Goal: Transaction & Acquisition: Purchase product/service

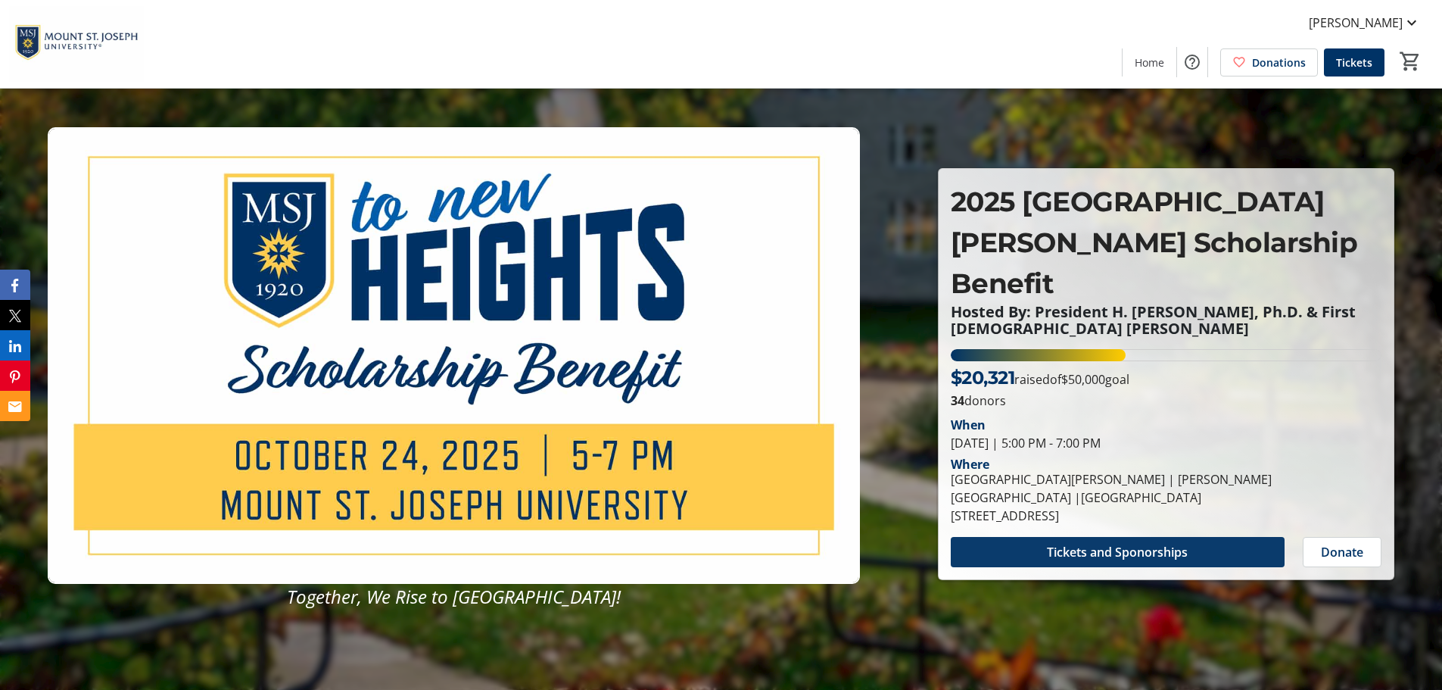
click at [1155, 534] on span at bounding box center [1118, 552] width 334 height 36
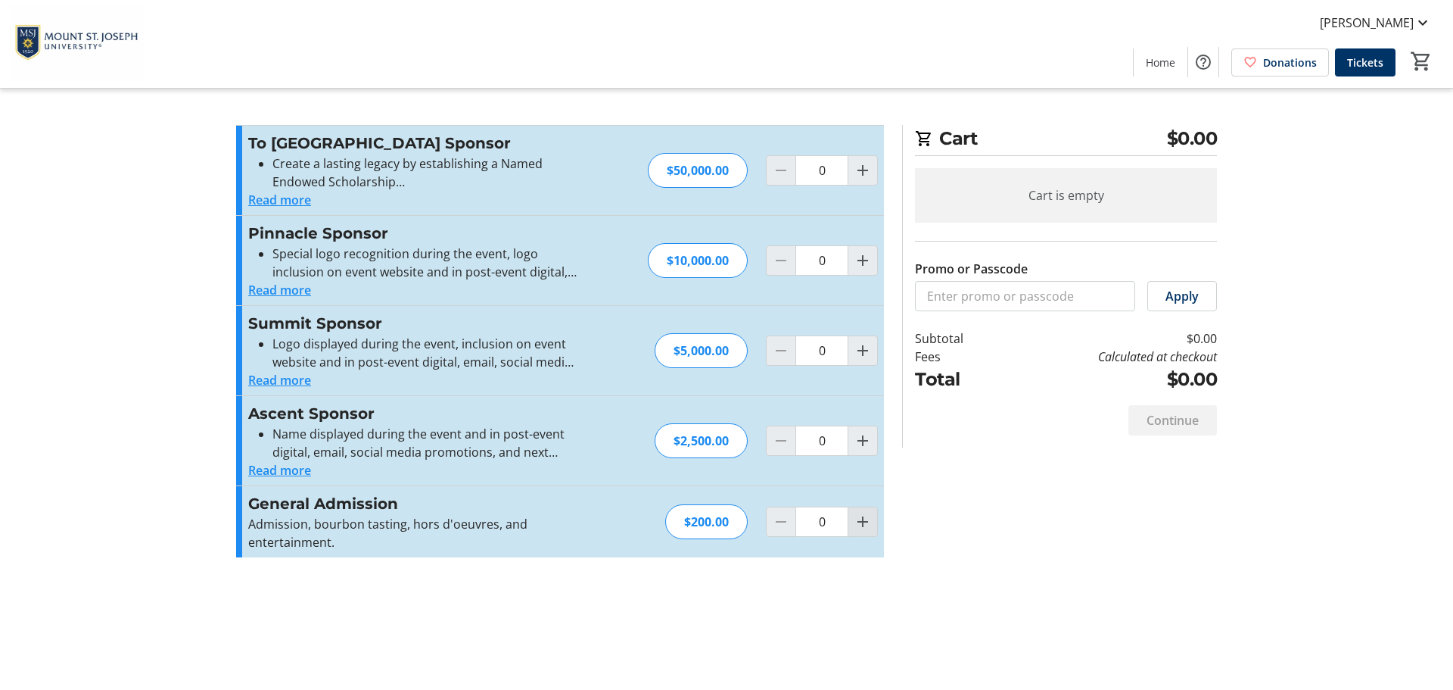
click at [854, 514] on mat-icon "Increment by one" at bounding box center [863, 521] width 18 height 18
type input "1"
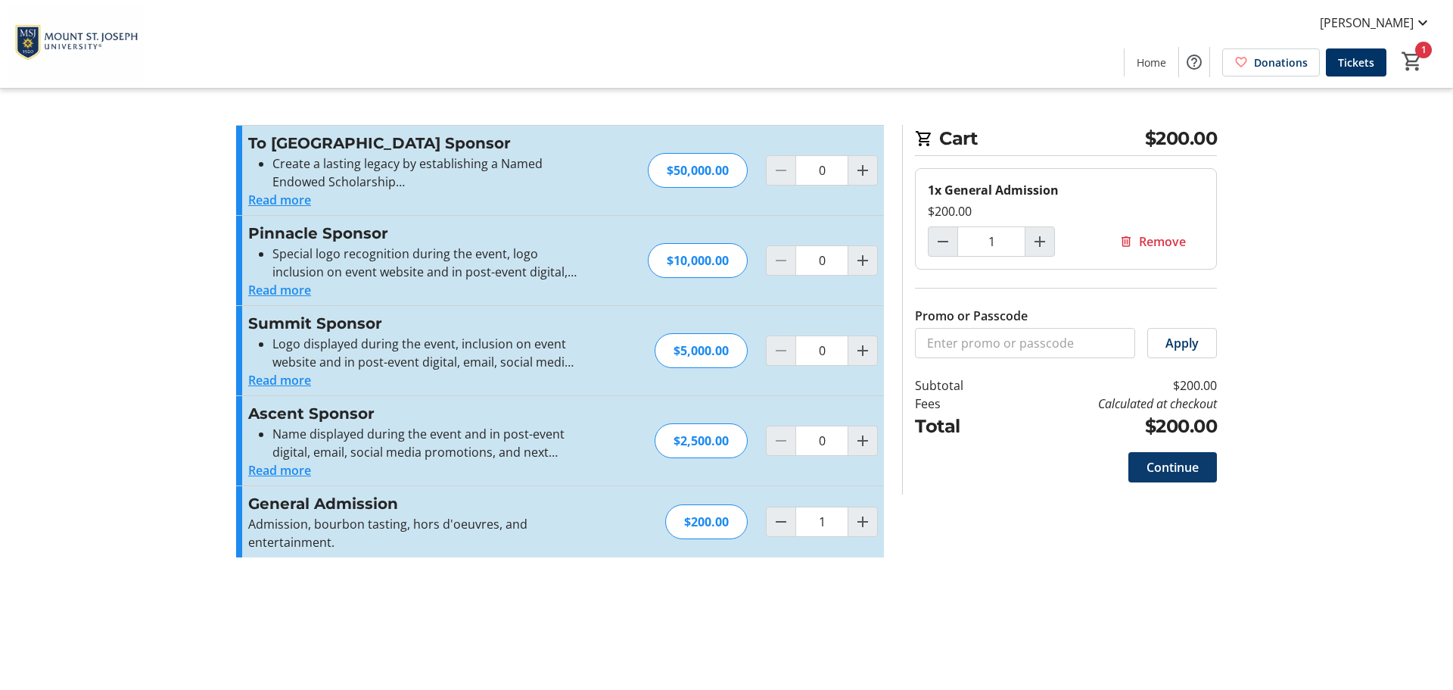
click at [1173, 459] on span "Continue" at bounding box center [1173, 467] width 52 height 18
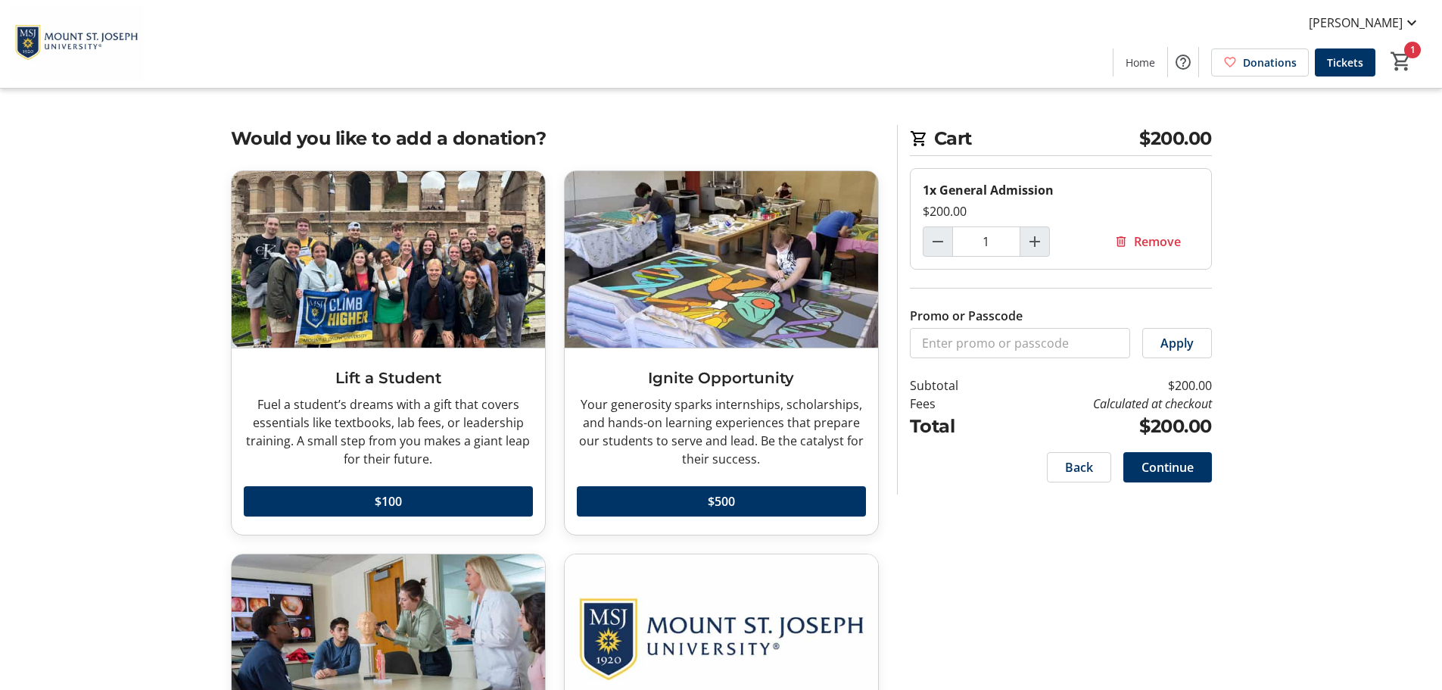
click at [1152, 455] on span at bounding box center [1167, 467] width 89 height 36
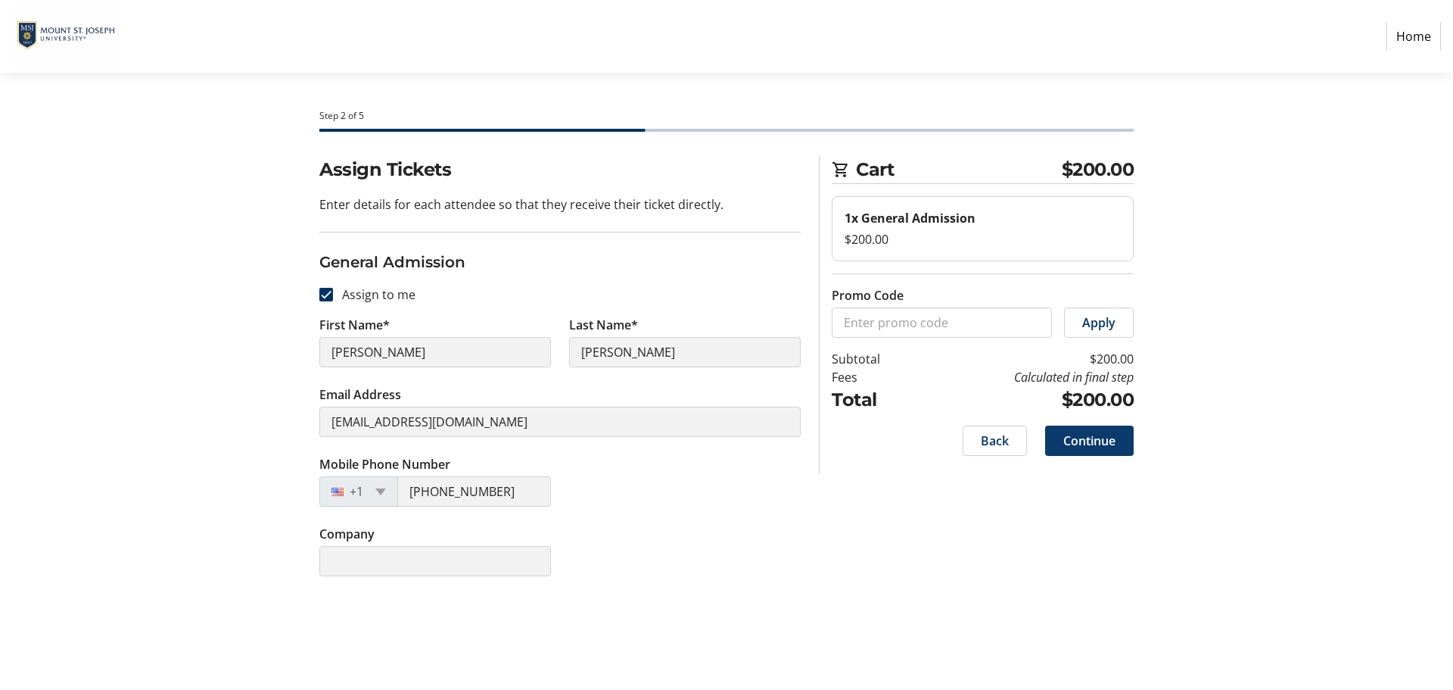
click at [1092, 434] on span "Continue" at bounding box center [1090, 440] width 52 height 18
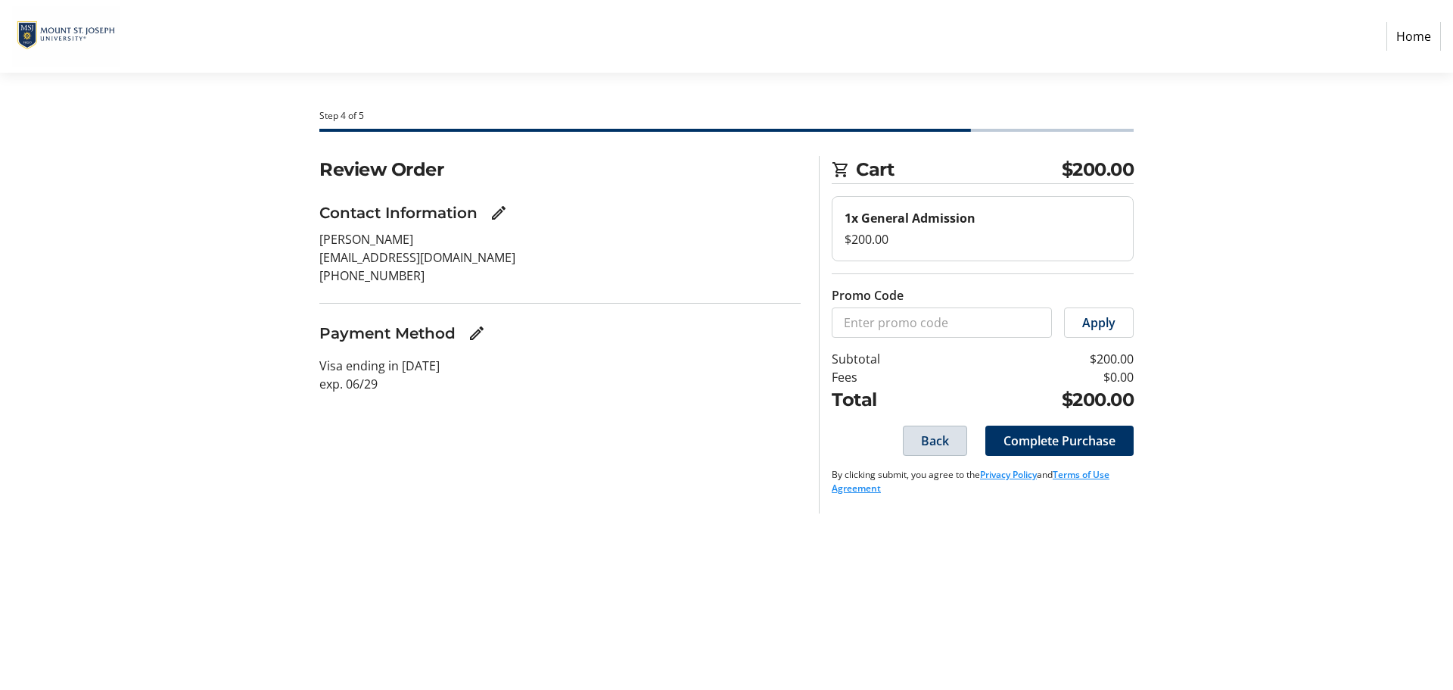
click at [924, 436] on span "Back" at bounding box center [935, 440] width 28 height 18
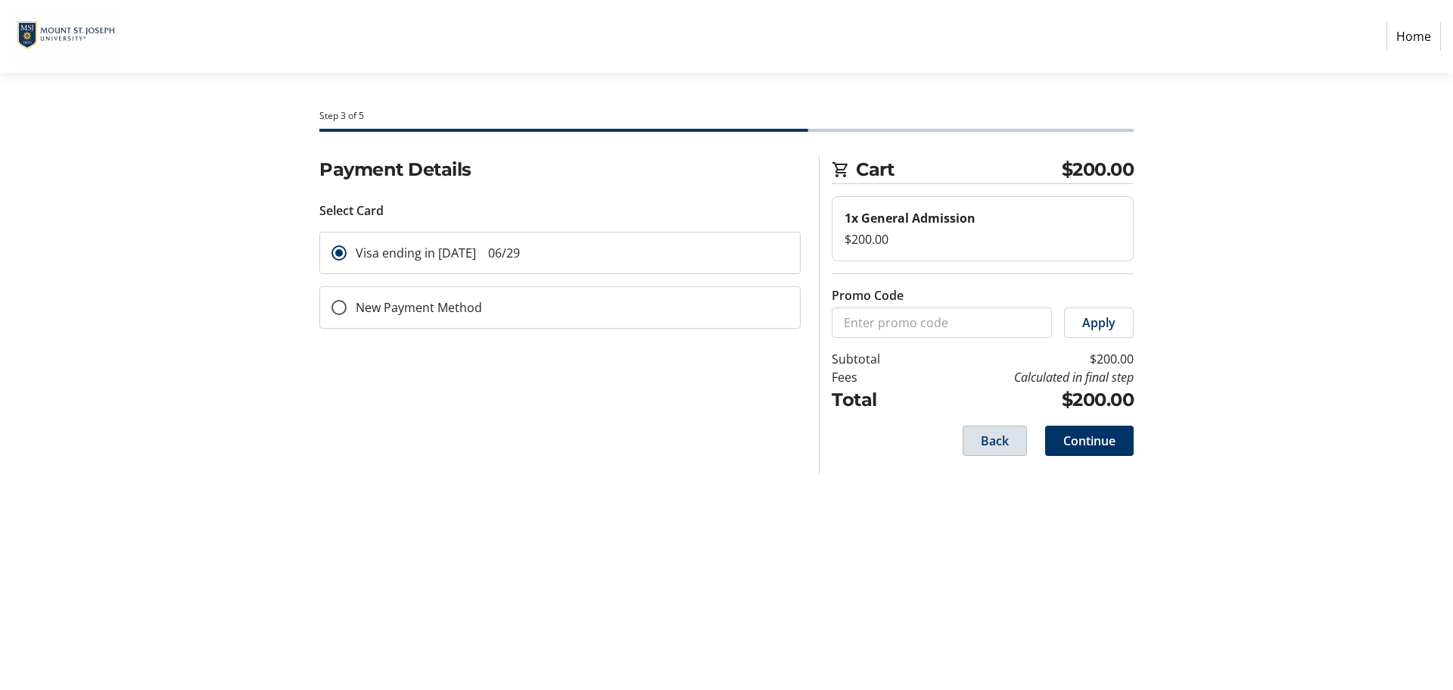
click at [987, 438] on span "Back" at bounding box center [995, 440] width 28 height 18
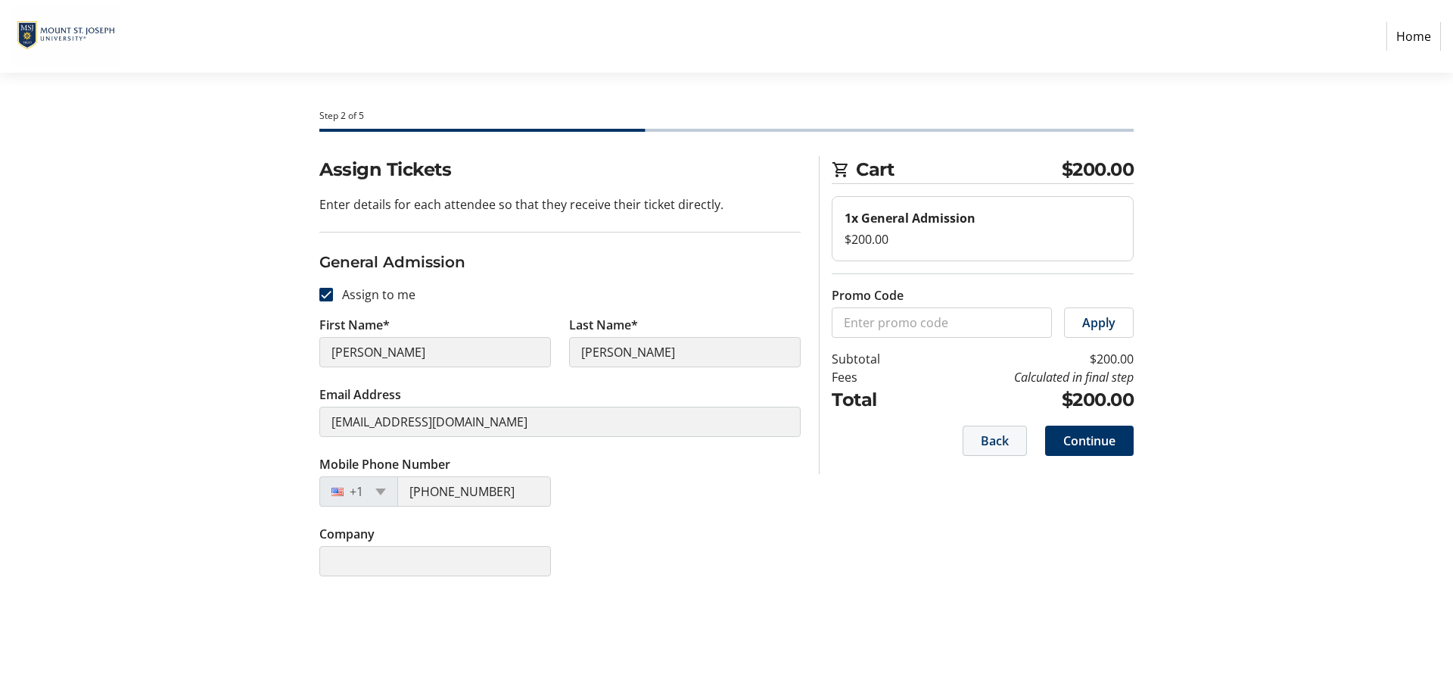
click at [982, 442] on span "Back" at bounding box center [995, 440] width 28 height 18
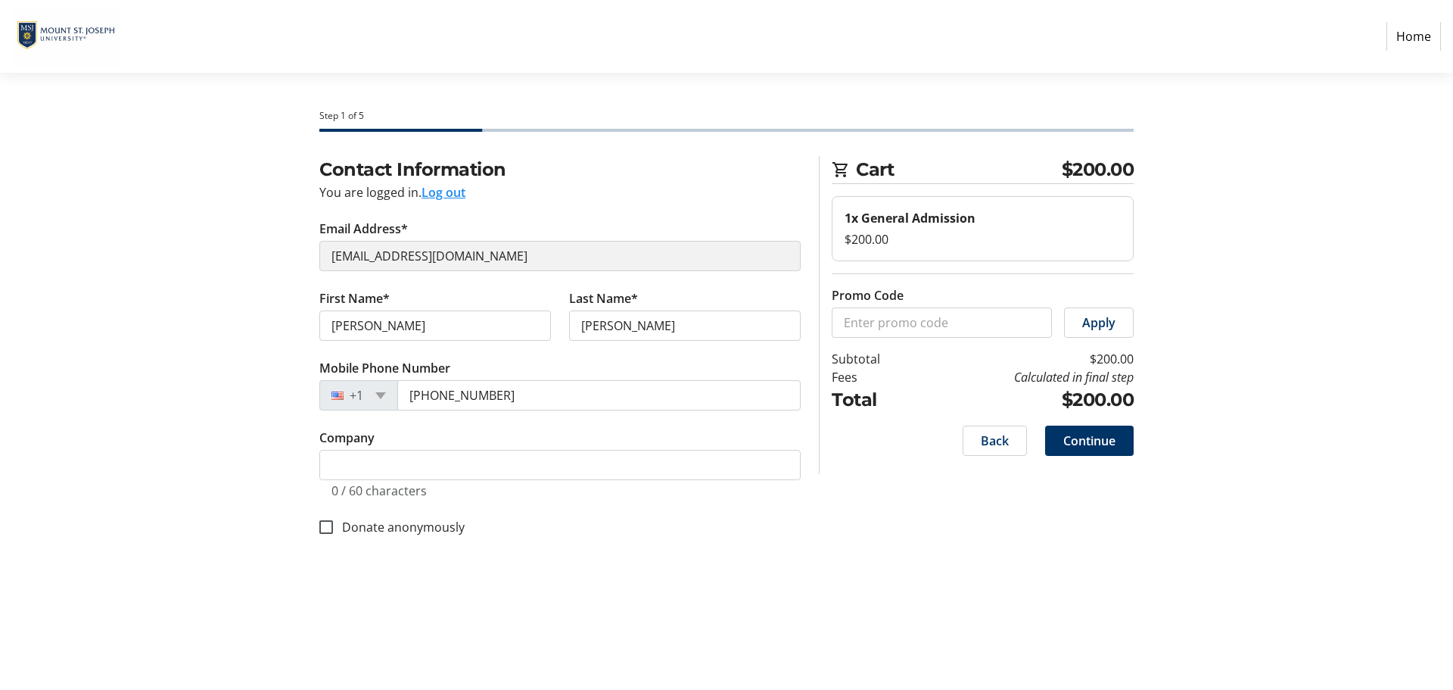
click at [983, 436] on span "Back" at bounding box center [995, 440] width 28 height 18
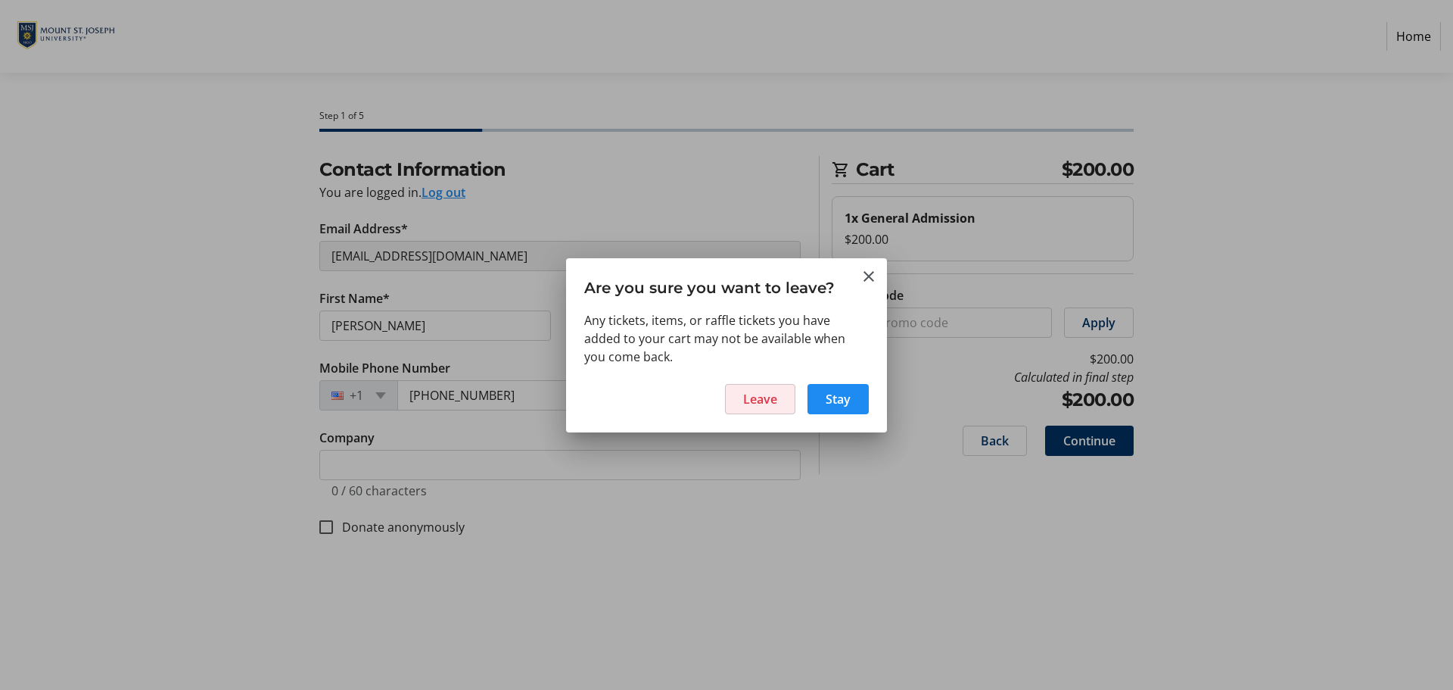
click at [746, 395] on span "Leave" at bounding box center [760, 399] width 34 height 18
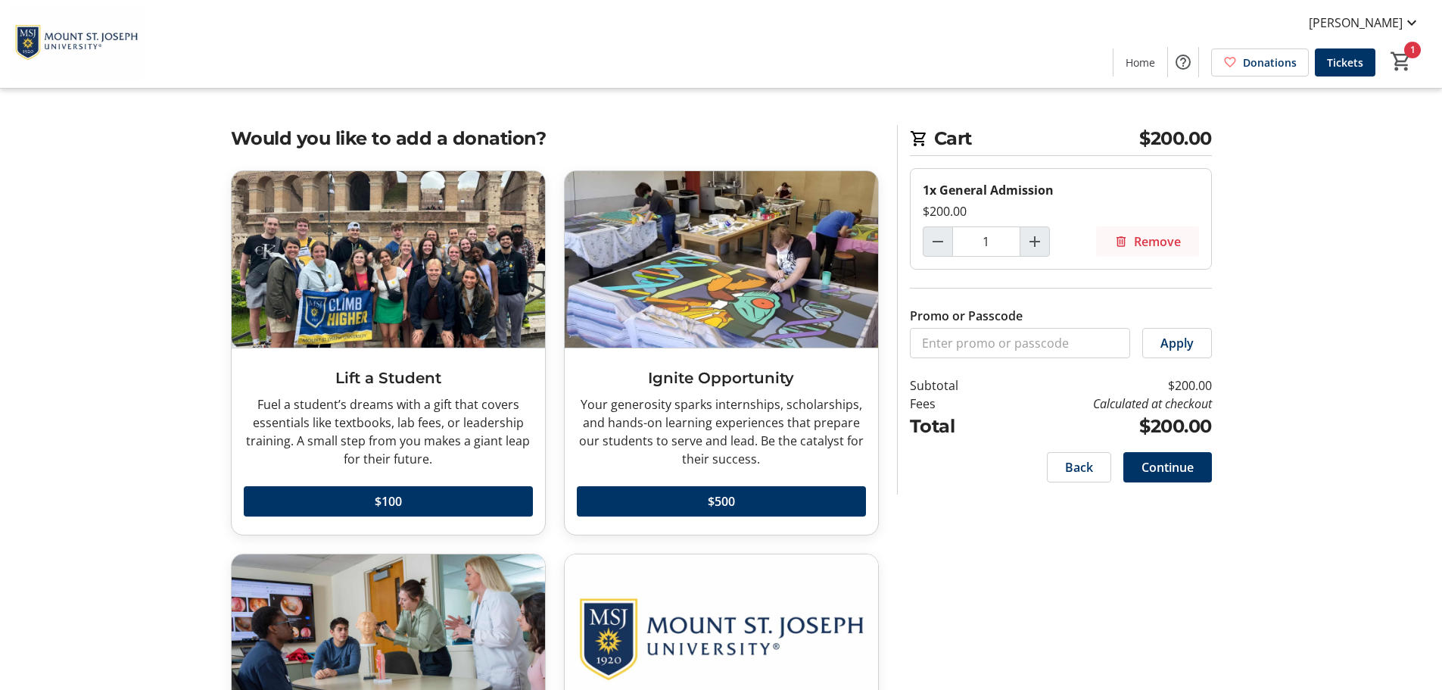
click at [1157, 237] on span "Remove" at bounding box center [1157, 241] width 47 height 18
